Goal: Task Accomplishment & Management: Manage account settings

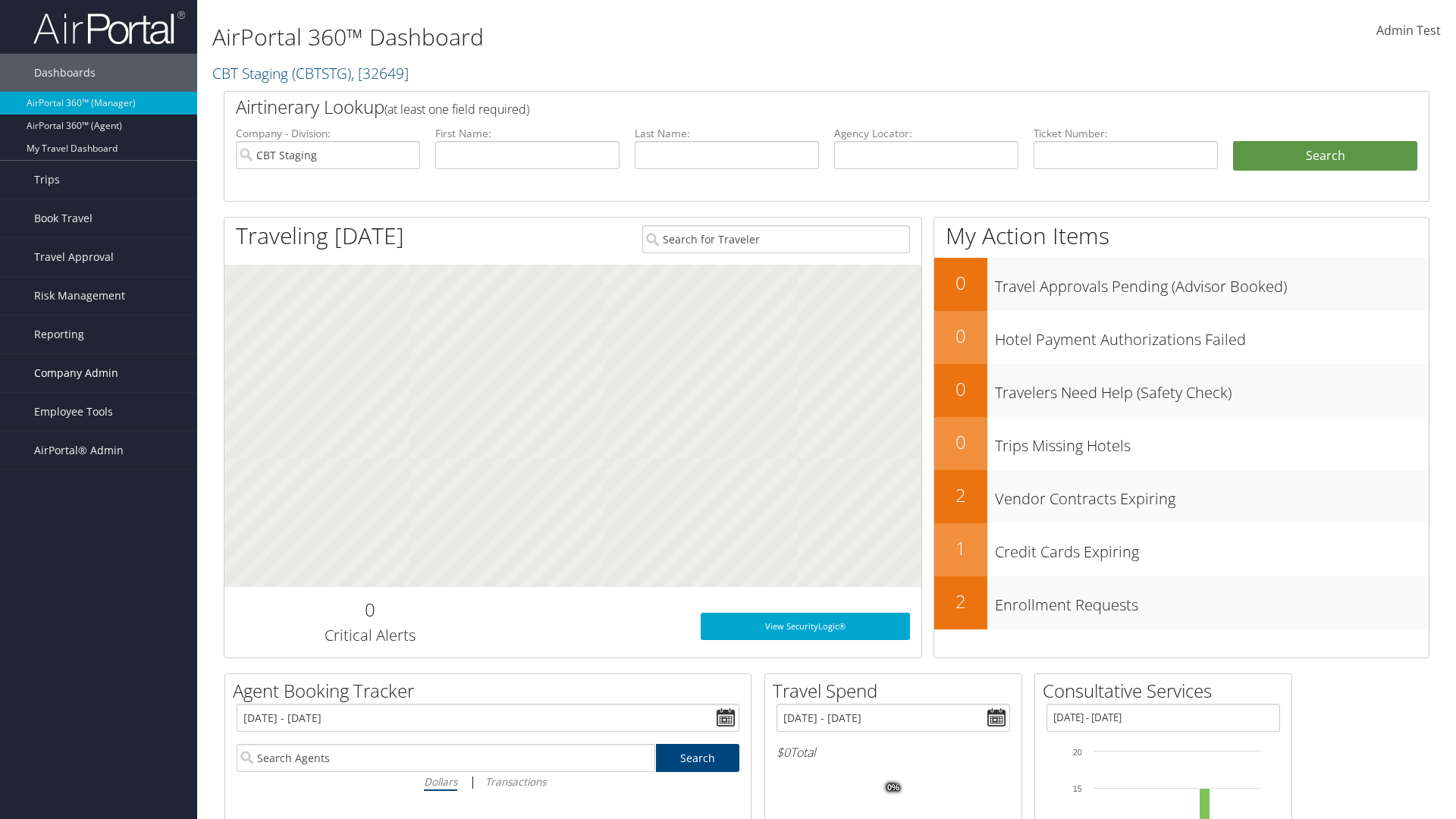
click at [99, 373] on span "Company Admin" at bounding box center [75, 373] width 84 height 38
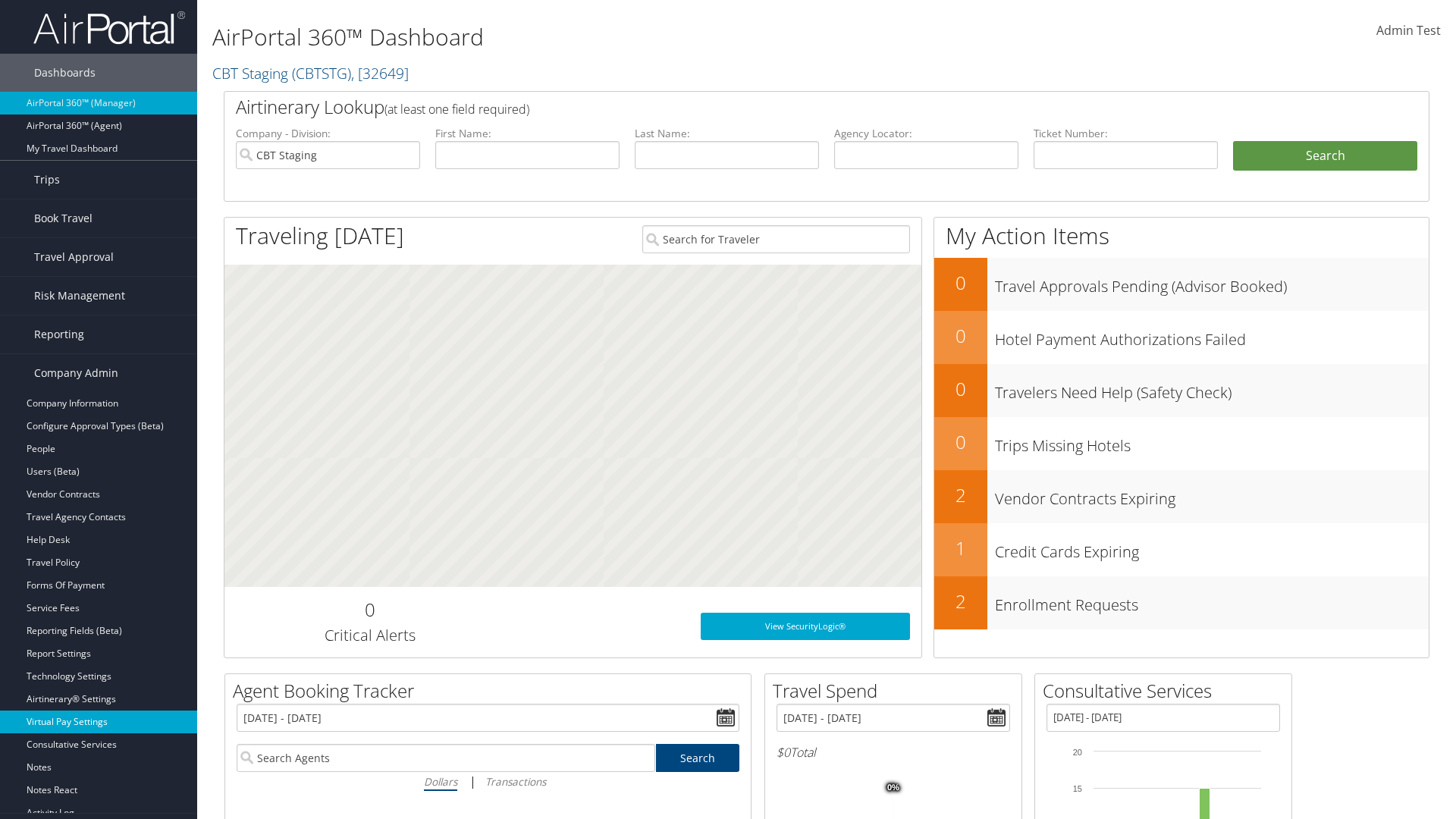
click at [99, 722] on link "Virtual Pay Settings" at bounding box center [99, 722] width 197 height 22
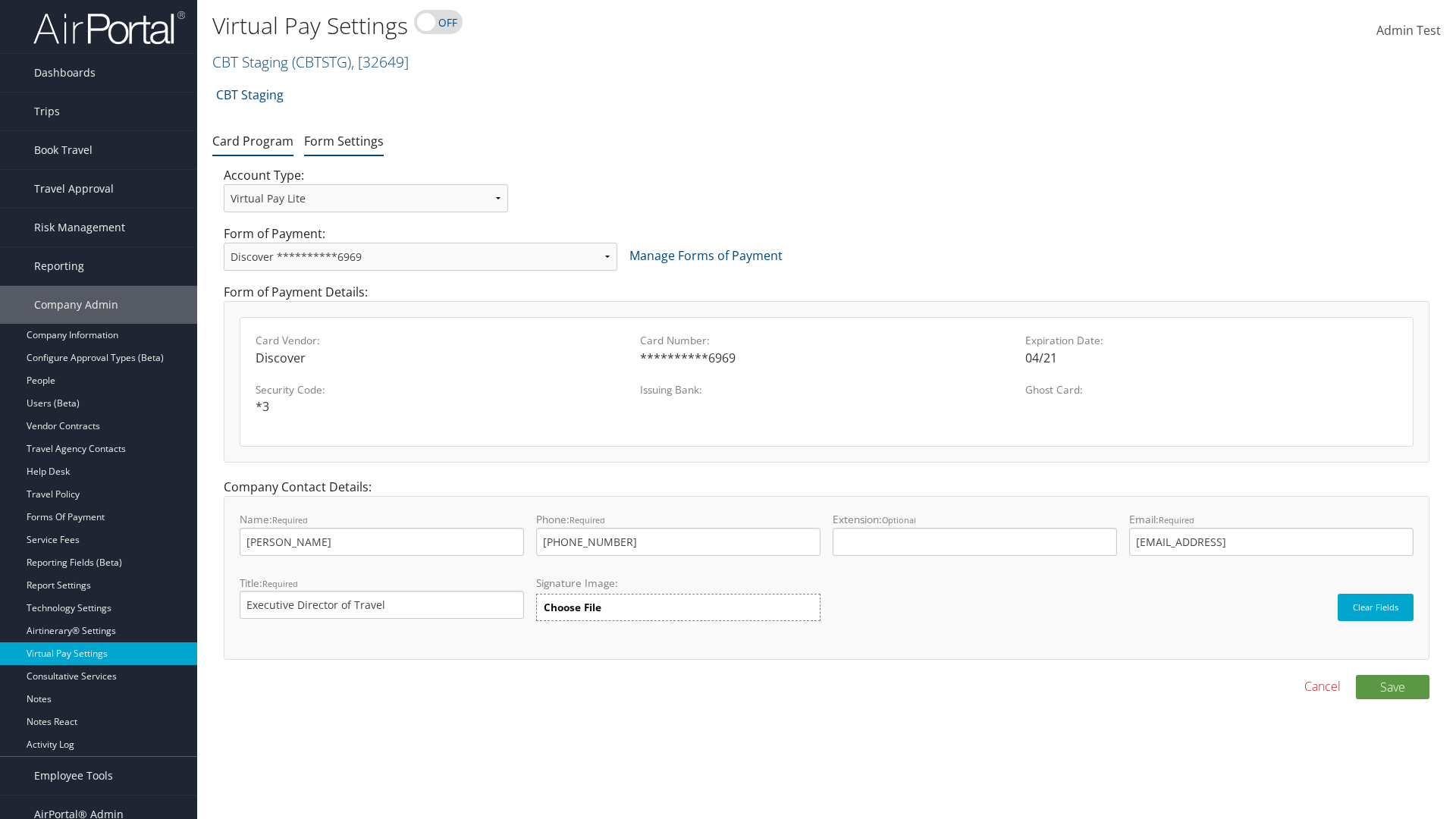
click at [343, 140] on link "Form Settings" at bounding box center [344, 141] width 80 height 17
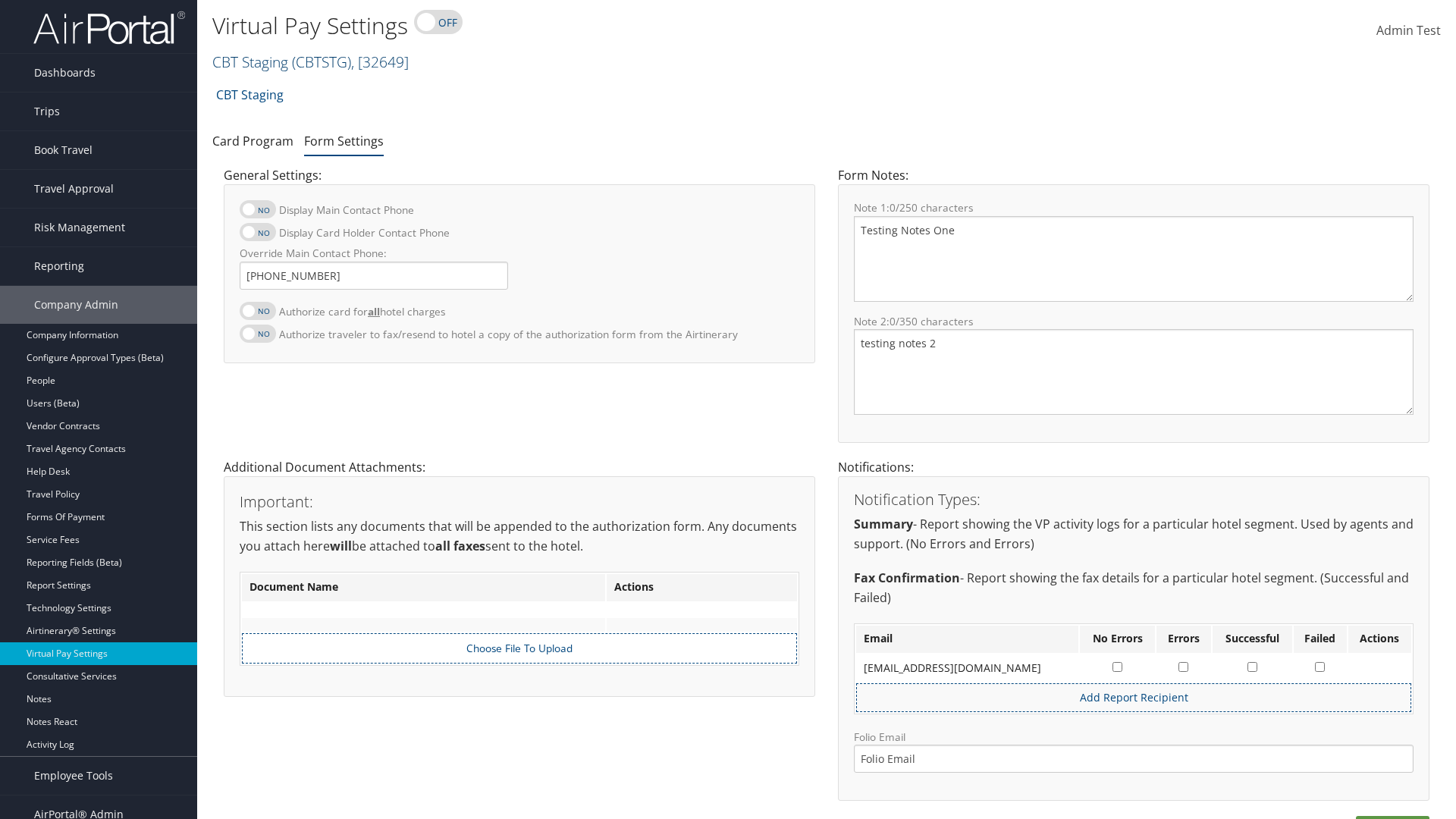
click at [251, 61] on link "CBT Staging ( CBTSTG ) , [ 32649 ]" at bounding box center [310, 61] width 197 height 21
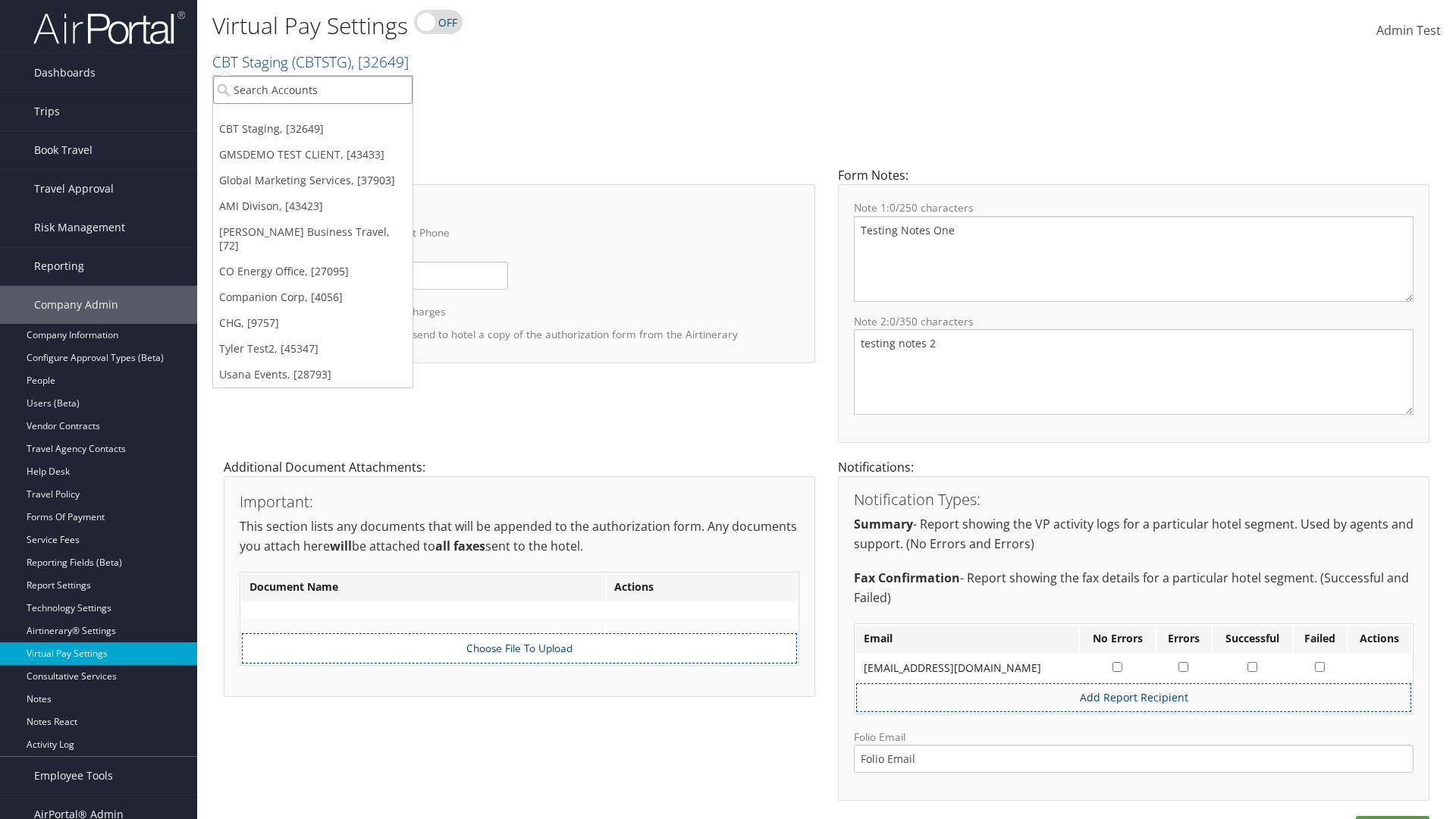
click at [313, 90] on input "search" at bounding box center [313, 90] width 199 height 28
type input "GMSDEMO TEST CLIENT"
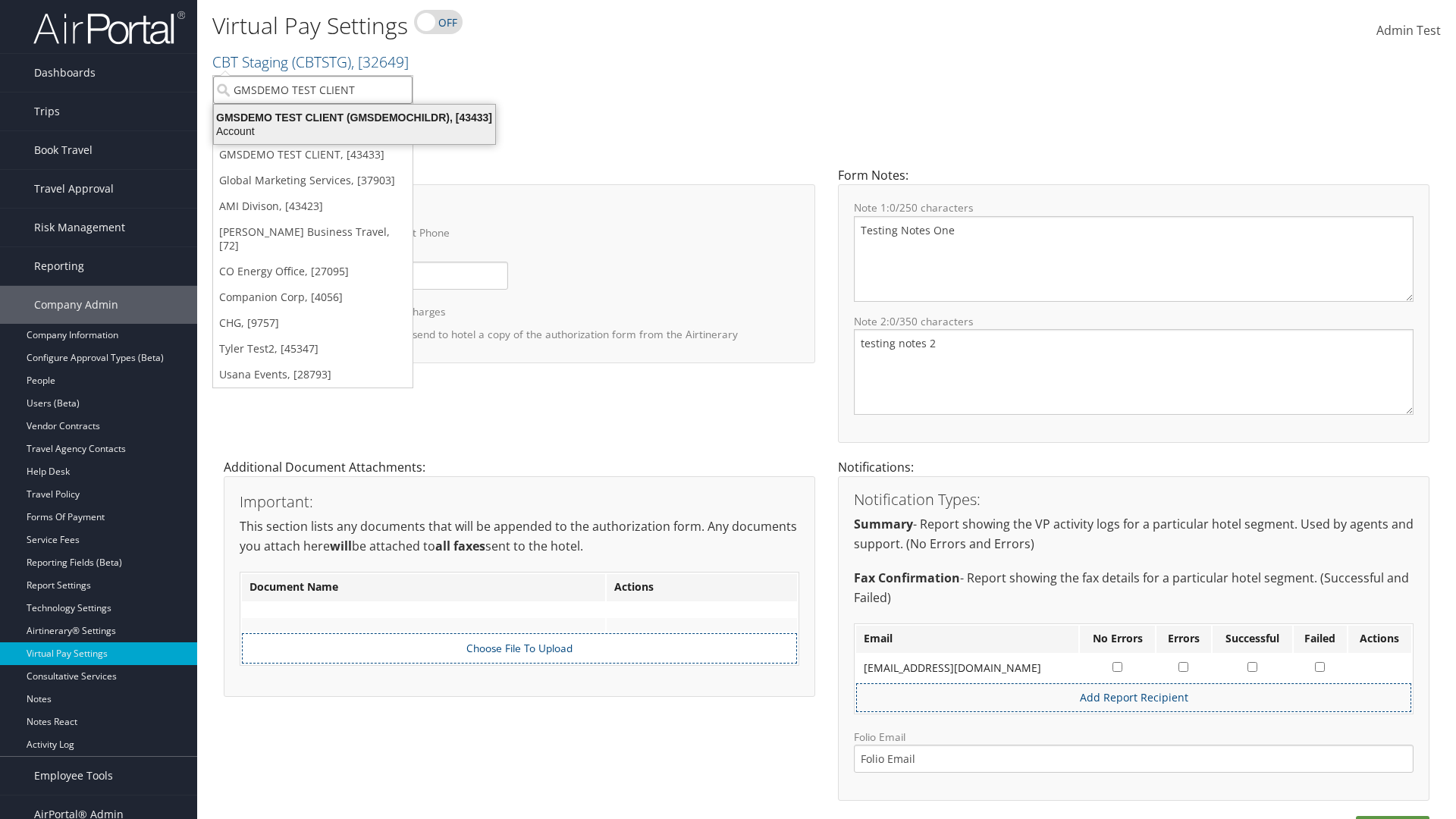
click at [354, 118] on div "GMSDEMO TEST CLIENT (GMSDEMOCHILDR), [43433]" at bounding box center [354, 117] width 299 height 13
